Goal: Check status: Check status

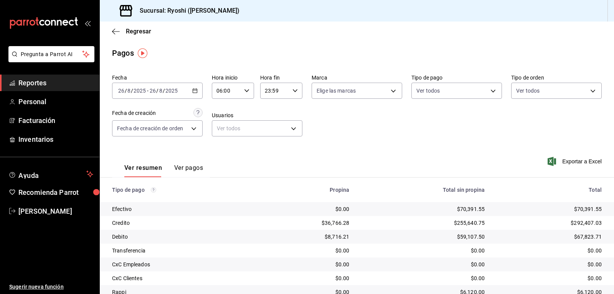
click at [147, 88] on span "-" at bounding box center [148, 91] width 2 height 6
click at [194, 93] on \(Stroke\) "button" at bounding box center [195, 91] width 5 height 4
click at [194, 88] on icon "button" at bounding box center [194, 90] width 5 height 5
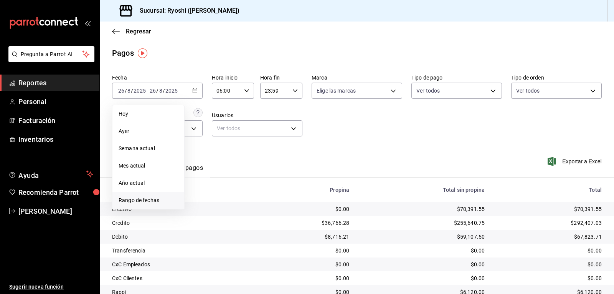
click at [157, 198] on span "Rango de fechas" at bounding box center [149, 200] width 60 height 8
click at [215, 209] on abbr "26" at bounding box center [214, 209] width 5 height 5
click at [228, 209] on abbr "27" at bounding box center [227, 209] width 5 height 5
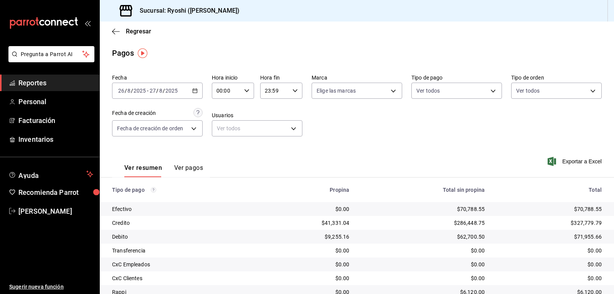
click at [235, 89] on input "00:00" at bounding box center [226, 90] width 29 height 15
click at [222, 146] on span "02" at bounding box center [221, 147] width 9 height 6
click at [221, 108] on span "06" at bounding box center [221, 105] width 9 height 6
type input "06:00"
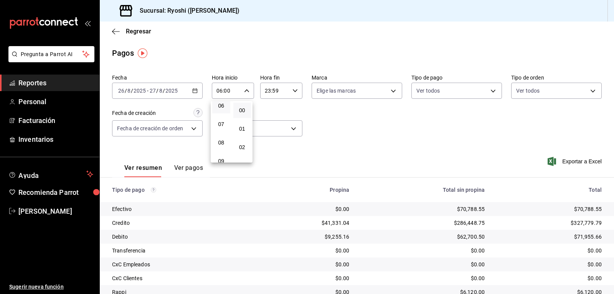
drag, startPoint x: 614, startPoint y: 163, endPoint x: 607, endPoint y: 187, distance: 25.2
click at [611, 199] on div at bounding box center [307, 147] width 614 height 294
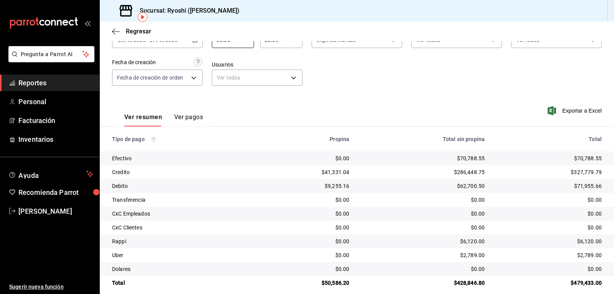
scroll to position [59, 0]
